Goal: Task Accomplishment & Management: Manage account settings

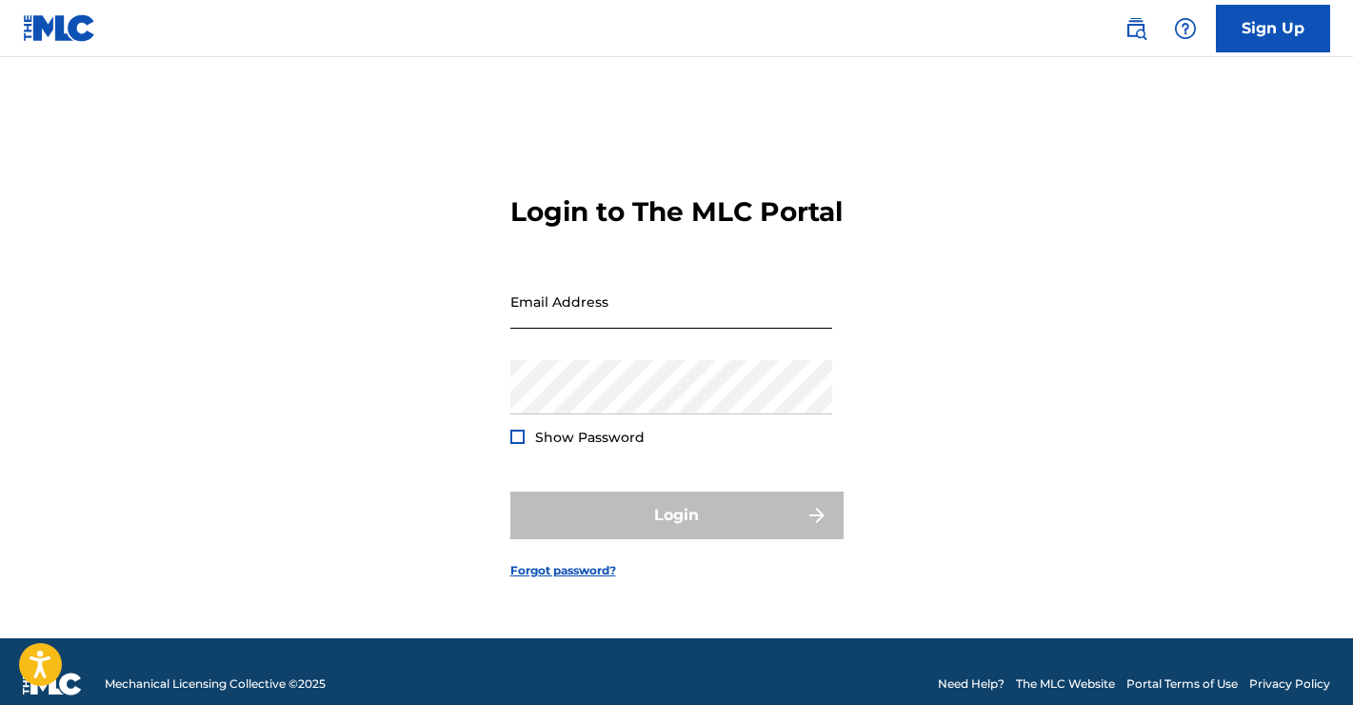
click at [667, 319] on input "Email Address" at bounding box center [671, 301] width 322 height 54
type input "[EMAIL_ADDRESS][DOMAIN_NAME]"
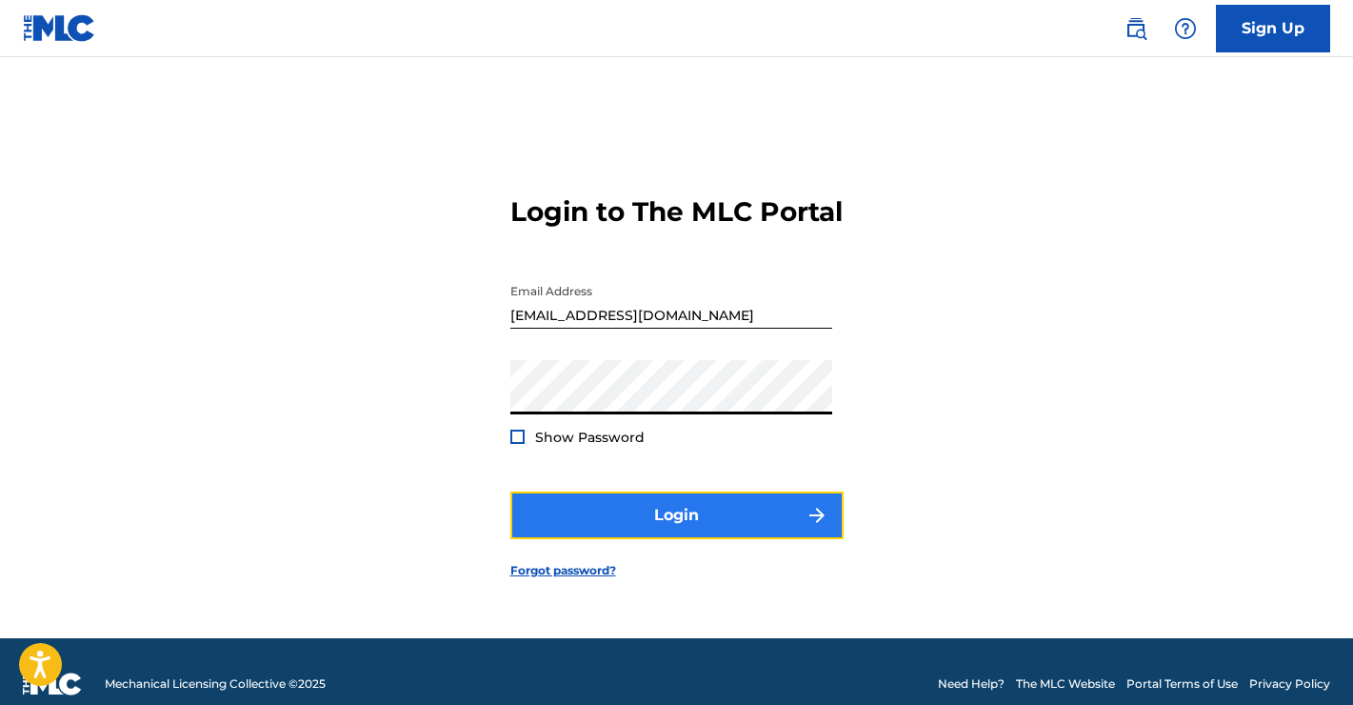
click at [627, 539] on button "Login" at bounding box center [676, 515] width 333 height 48
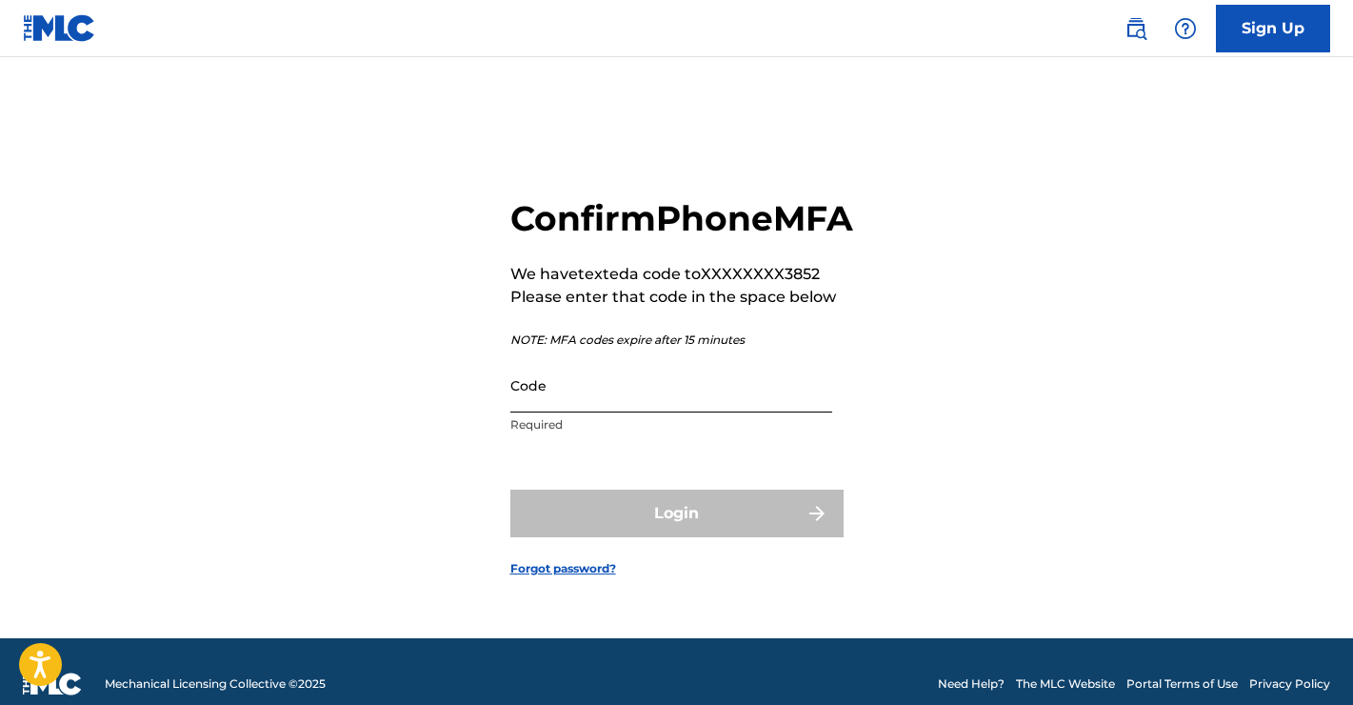
click at [594, 412] on input "Code" at bounding box center [671, 385] width 322 height 54
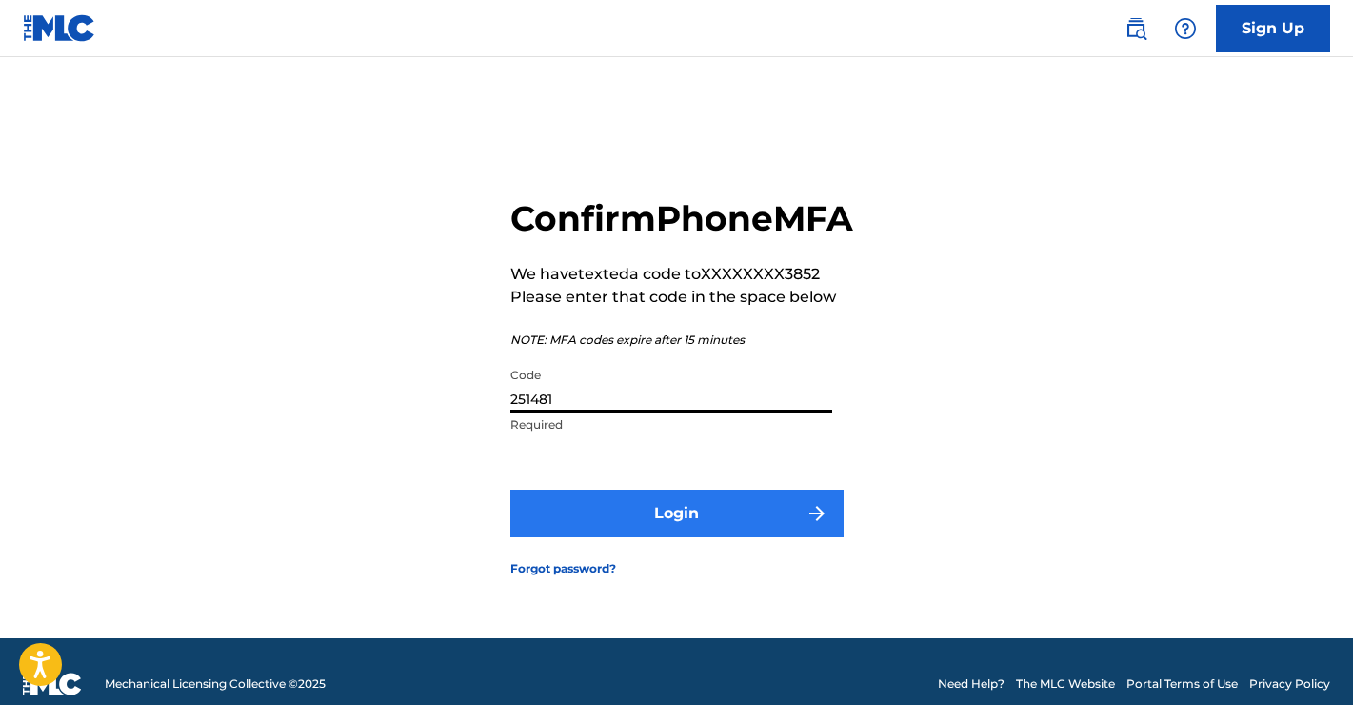
type input "251481"
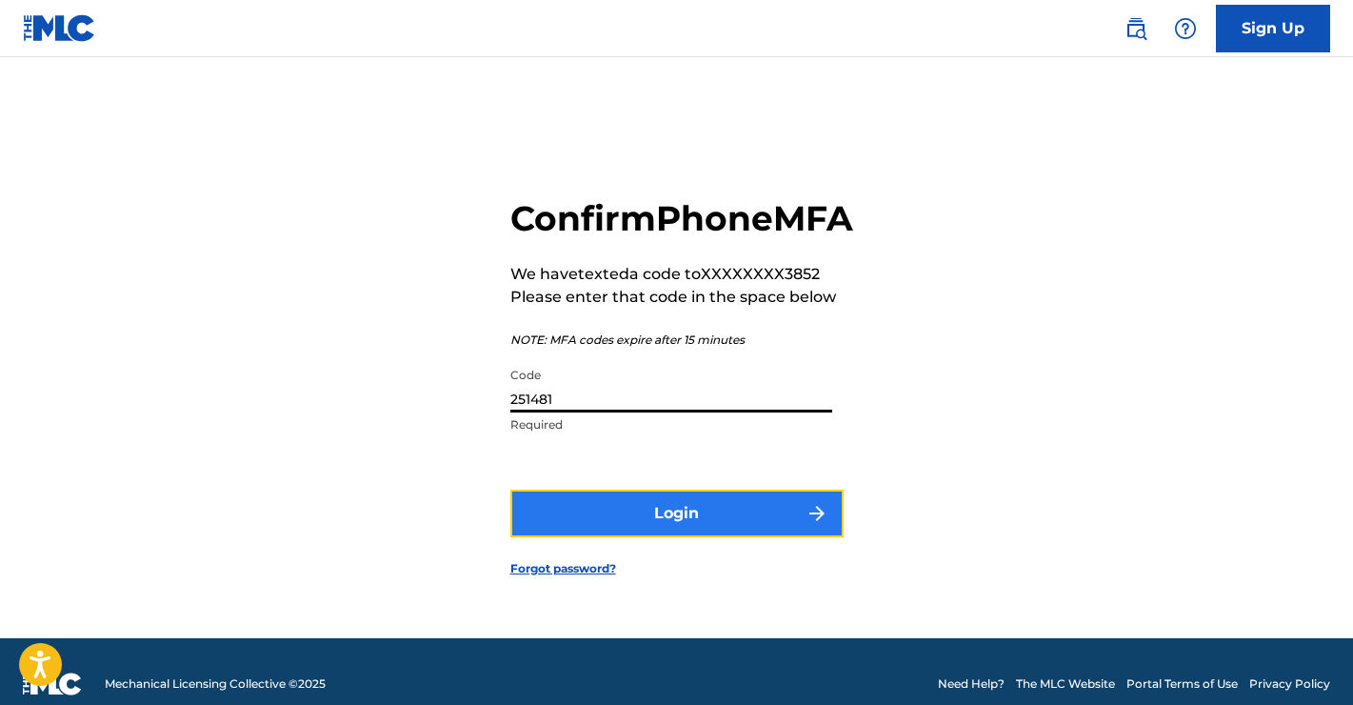
click at [656, 537] on button "Login" at bounding box center [676, 514] width 333 height 48
